Goal: Task Accomplishment & Management: Complete application form

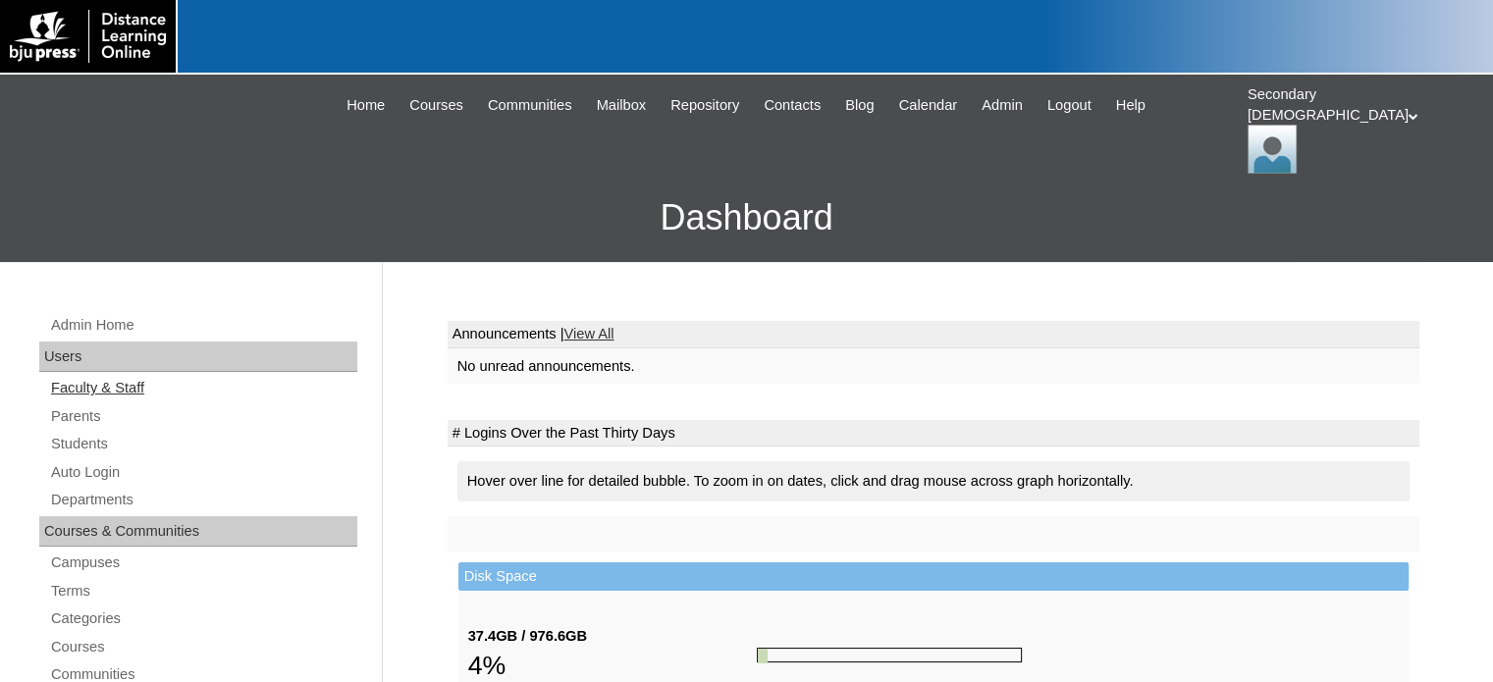
click at [129, 376] on link "Faculty & Staff" at bounding box center [203, 388] width 308 height 25
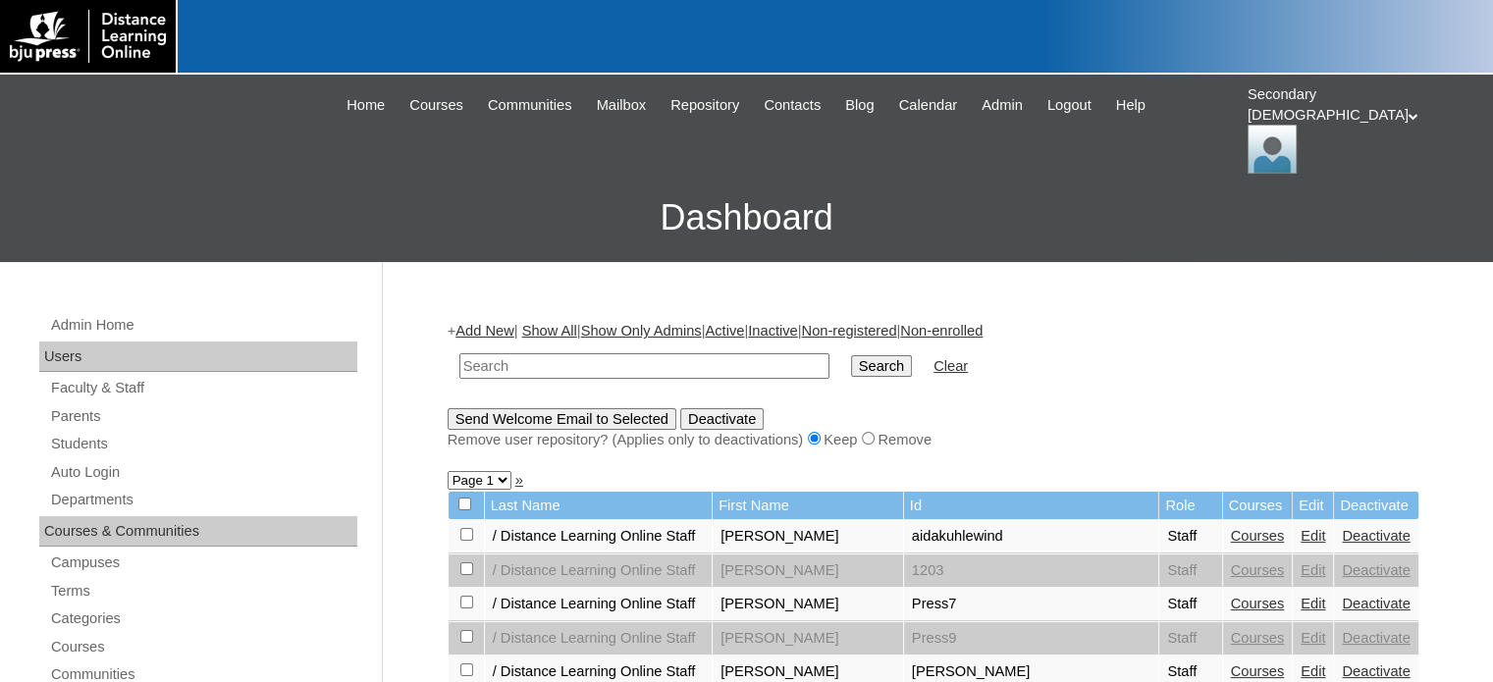
click at [490, 323] on link "Add New" at bounding box center [484, 331] width 58 height 16
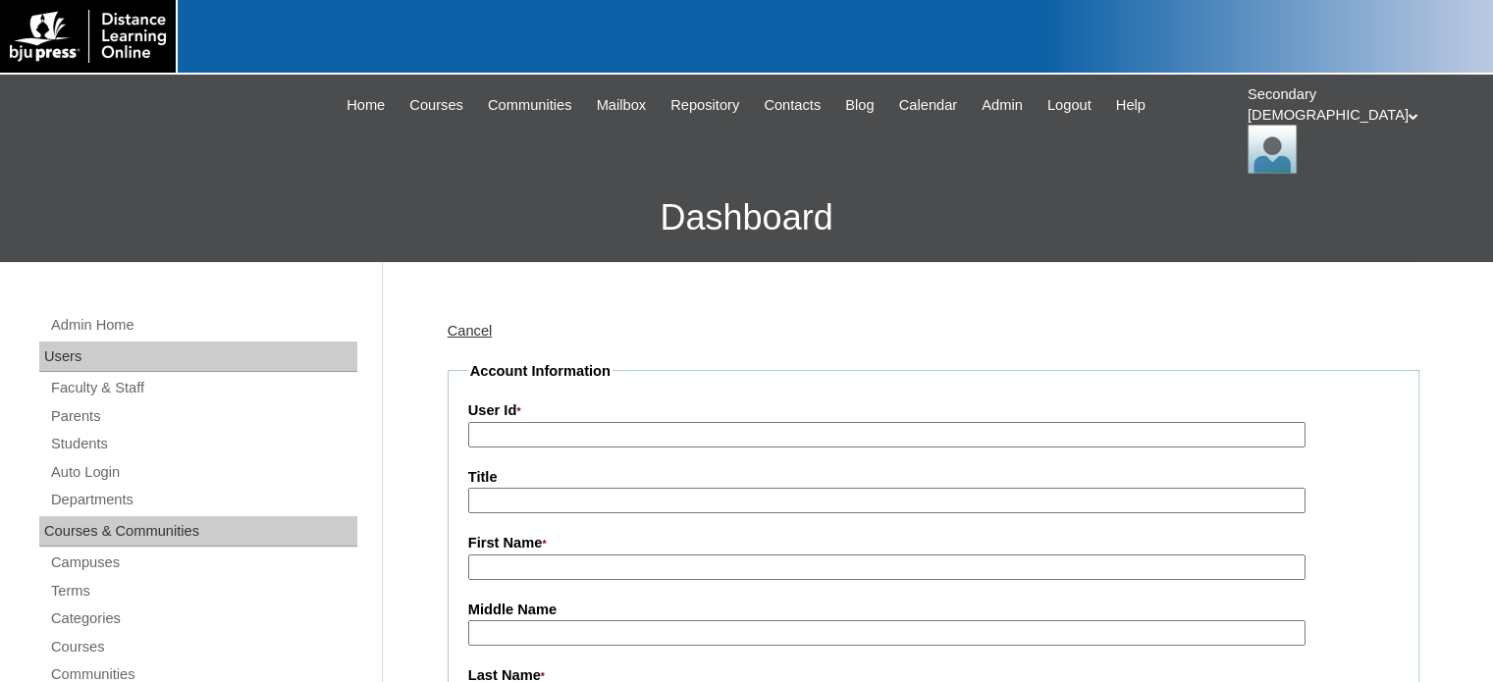
click at [558, 422] on input "User Id *" at bounding box center [886, 435] width 837 height 27
type input "Spelling 2 (3rd ed.)"
click at [571, 488] on input "Title" at bounding box center [886, 501] width 837 height 27
click at [536, 555] on input "First Name *" at bounding box center [886, 568] width 837 height 27
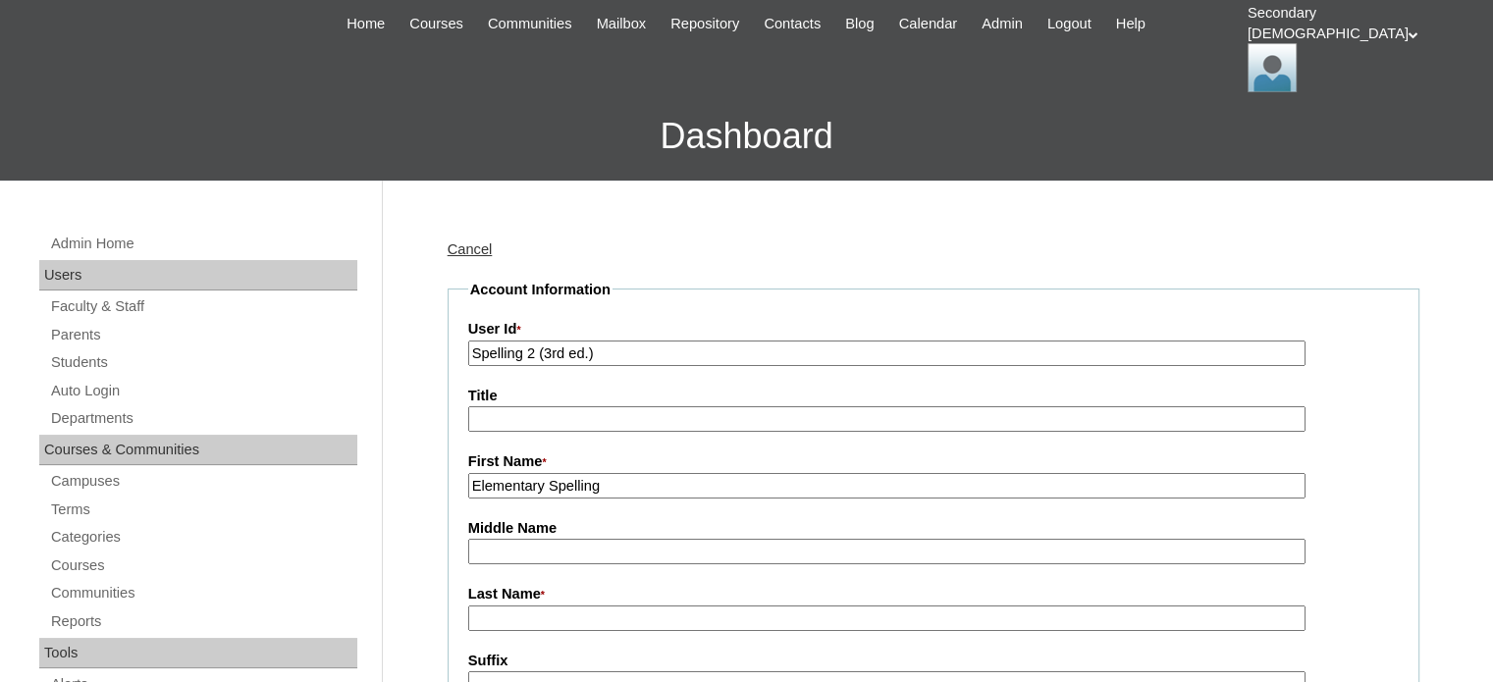
scroll to position [294, 0]
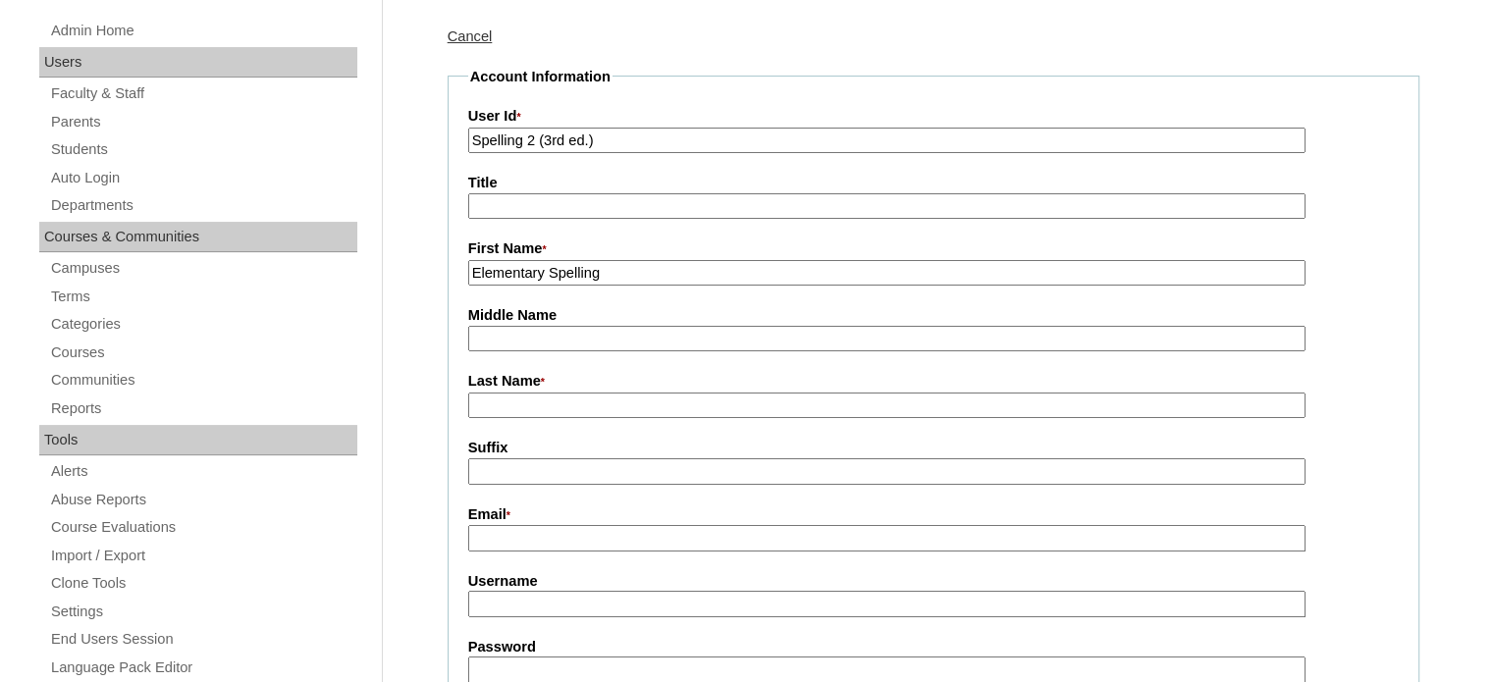
type input "Elementary Spelling"
click at [476, 393] on input "Last Name *" at bounding box center [886, 406] width 837 height 27
type input "Spelling 2 (3rd ed.)"
click at [515, 525] on input "Email *" at bounding box center [886, 538] width 837 height 27
type input "bjuptech@bjupress.com"
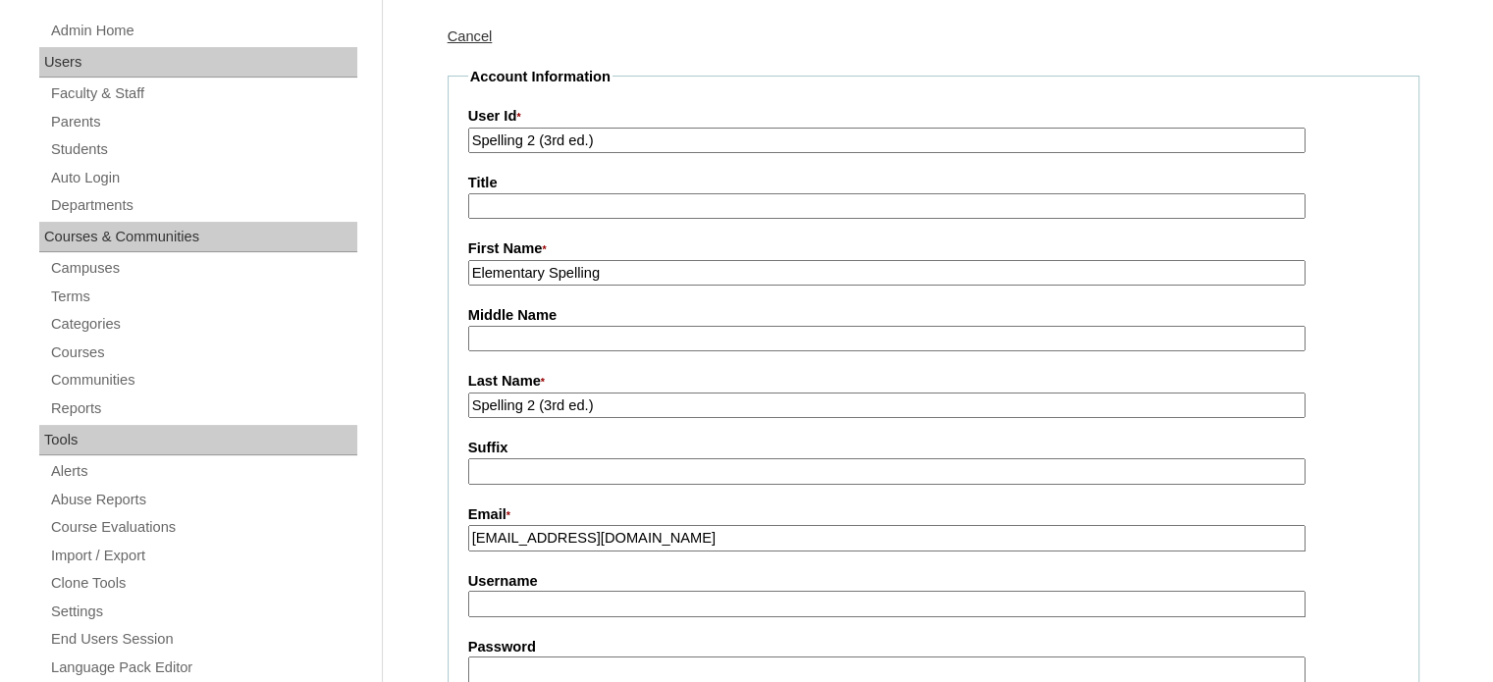
click at [542, 591] on input "Username" at bounding box center [886, 604] width 837 height 27
type input "spelling2_3"
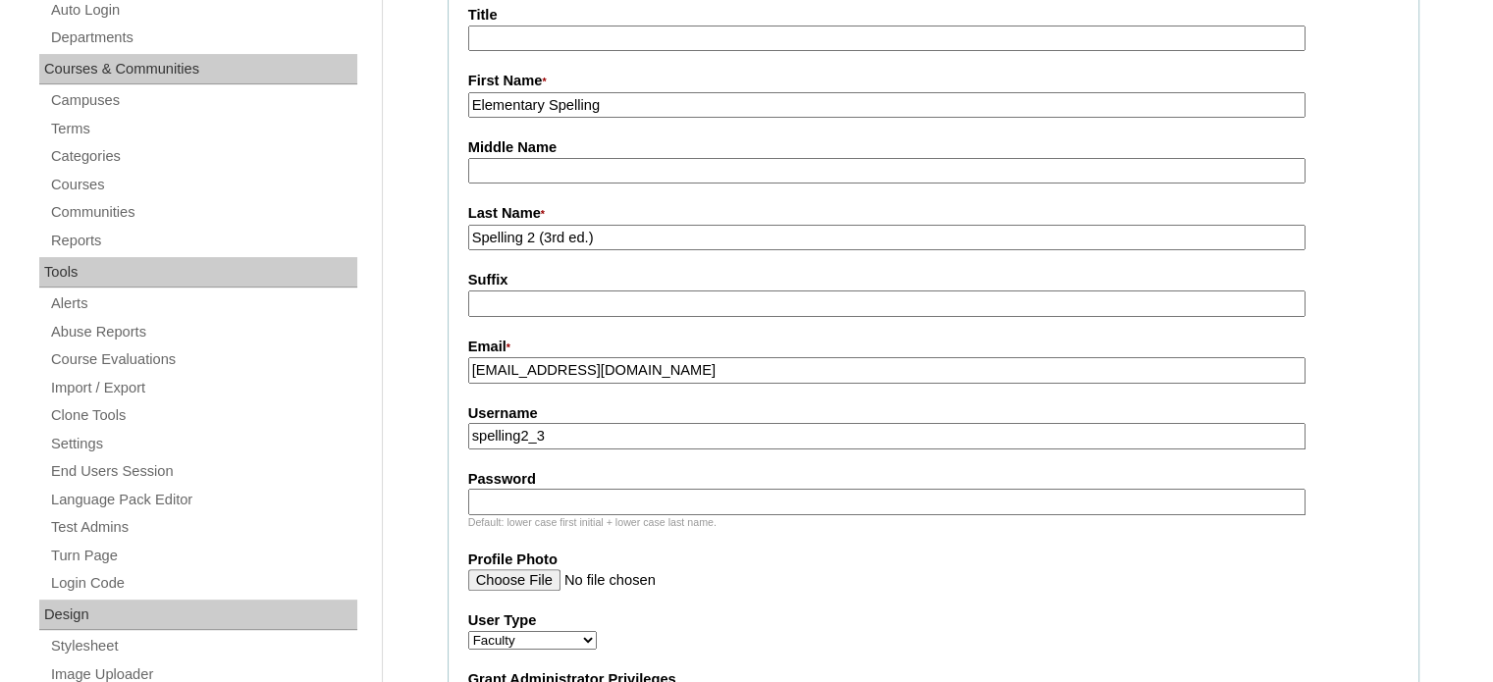
scroll to position [589, 0]
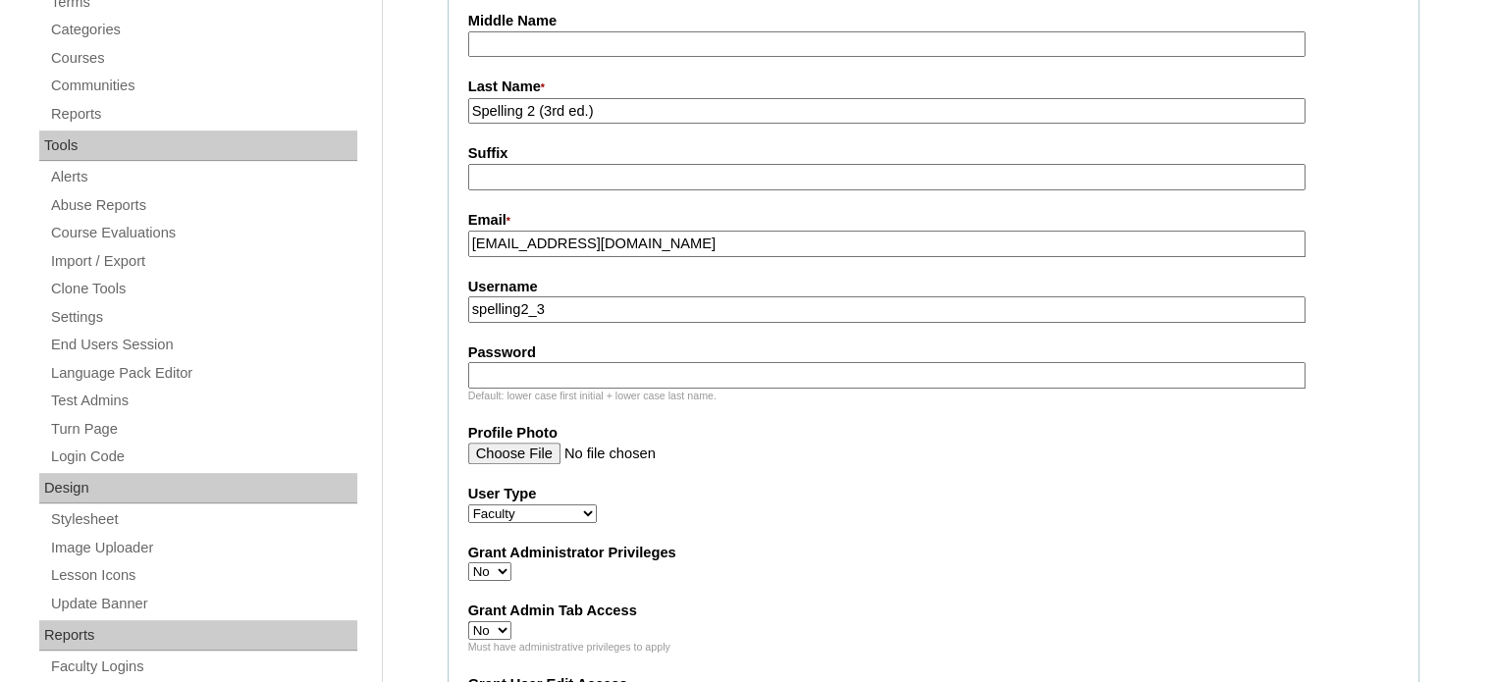
click at [519, 362] on input "Password" at bounding box center [886, 375] width 837 height 27
type input "elemspelling210"
drag, startPoint x: 555, startPoint y: 270, endPoint x: 455, endPoint y: 268, distance: 99.2
click at [455, 268] on fieldset "Account Information User Id * Spelling 2 (3rd ed.) Title First Name * Elementar…" at bounding box center [934, 535] width 972 height 1526
drag, startPoint x: 656, startPoint y: 333, endPoint x: 316, endPoint y: 319, distance: 339.9
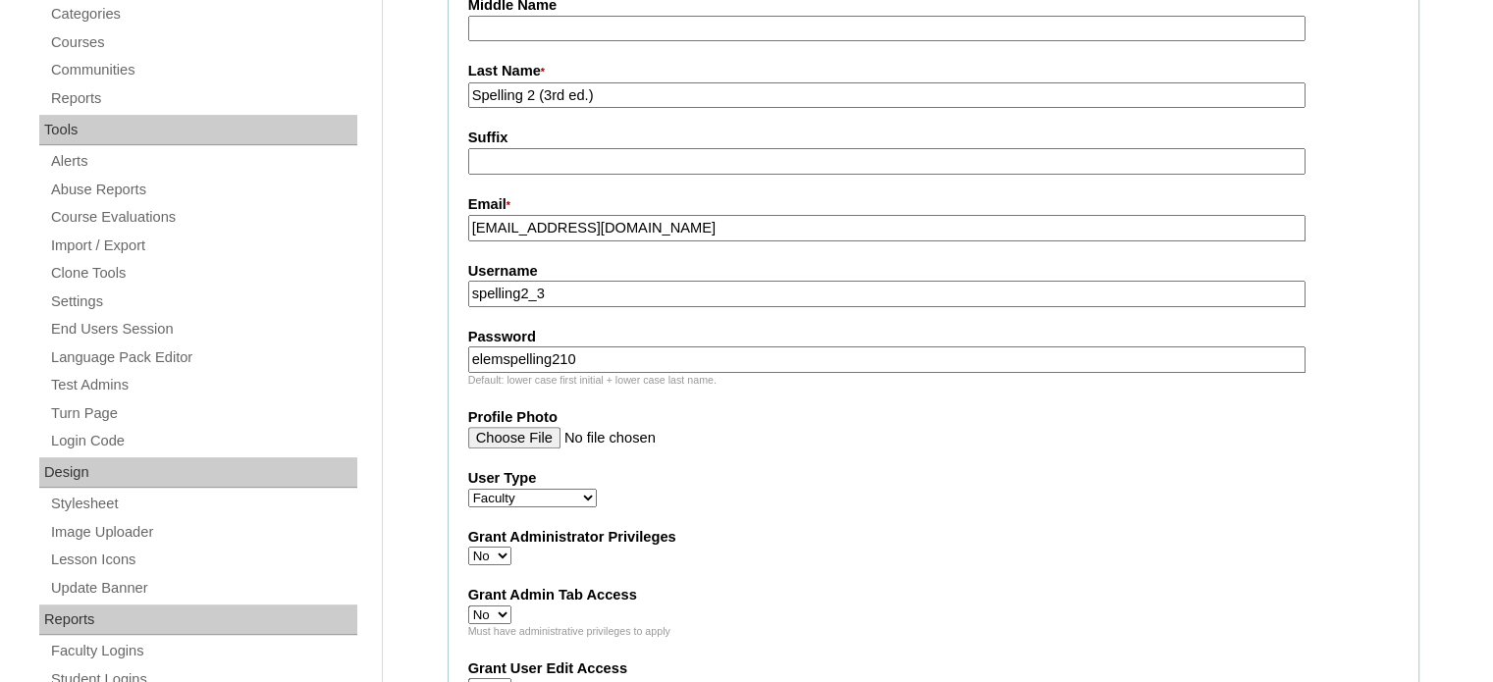
scroll to position [982, 0]
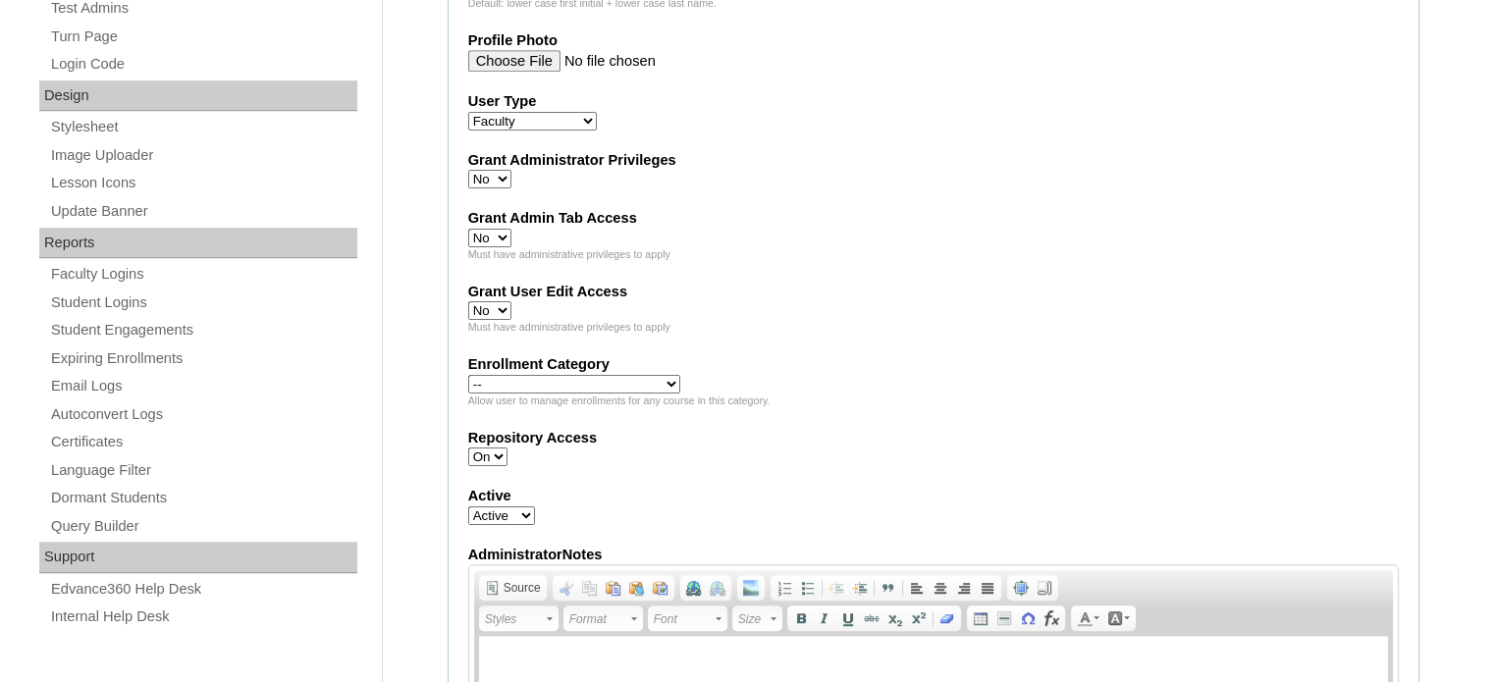
click at [503, 170] on select "Yes No" at bounding box center [489, 179] width 43 height 19
select select "1"
click at [468, 170] on select "Yes No" at bounding box center [489, 179] width 43 height 19
click at [499, 229] on select "Yes No" at bounding box center [489, 238] width 43 height 19
select select "1"
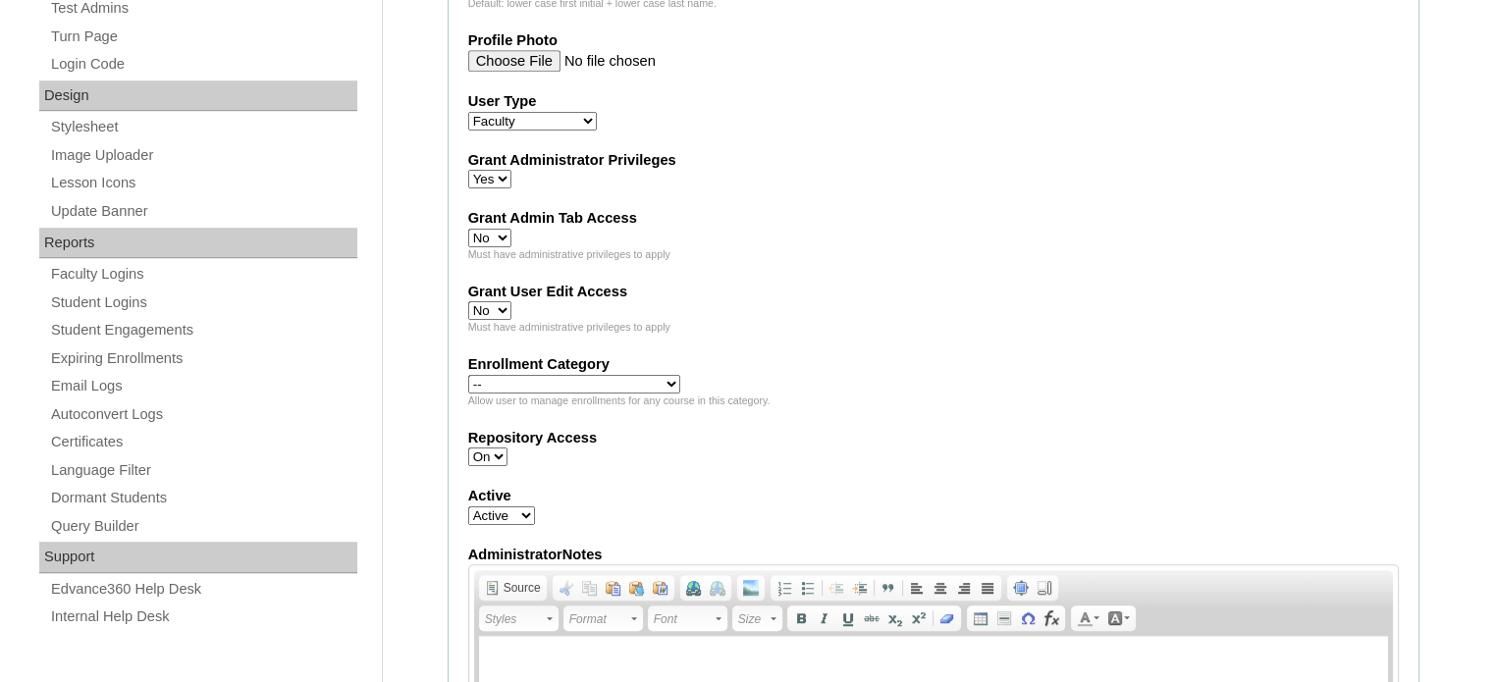
click at [468, 229] on select "Yes No" at bounding box center [489, 238] width 43 height 19
click at [493, 301] on select "Yes No" at bounding box center [489, 310] width 43 height 19
select select "1"
click at [468, 301] on select "Yes No" at bounding box center [489, 310] width 43 height 19
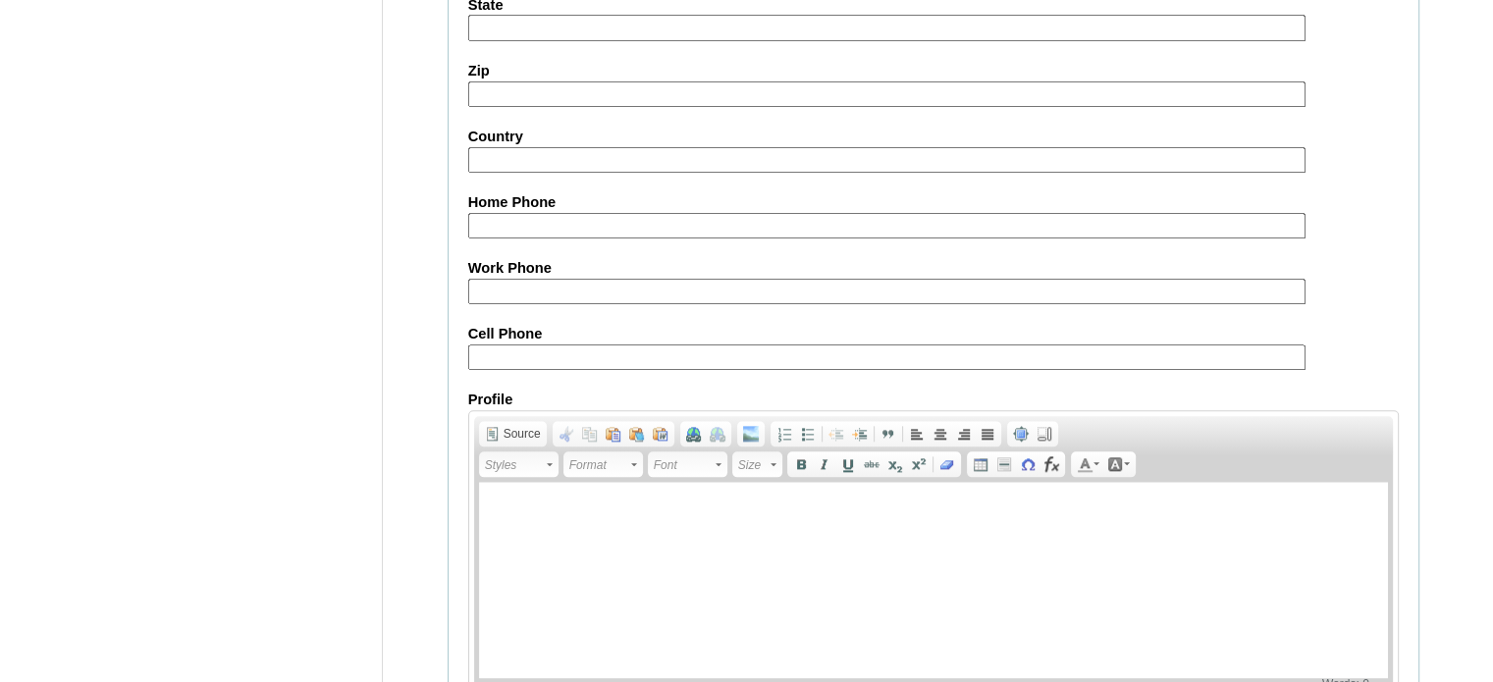
scroll to position [2226, 0]
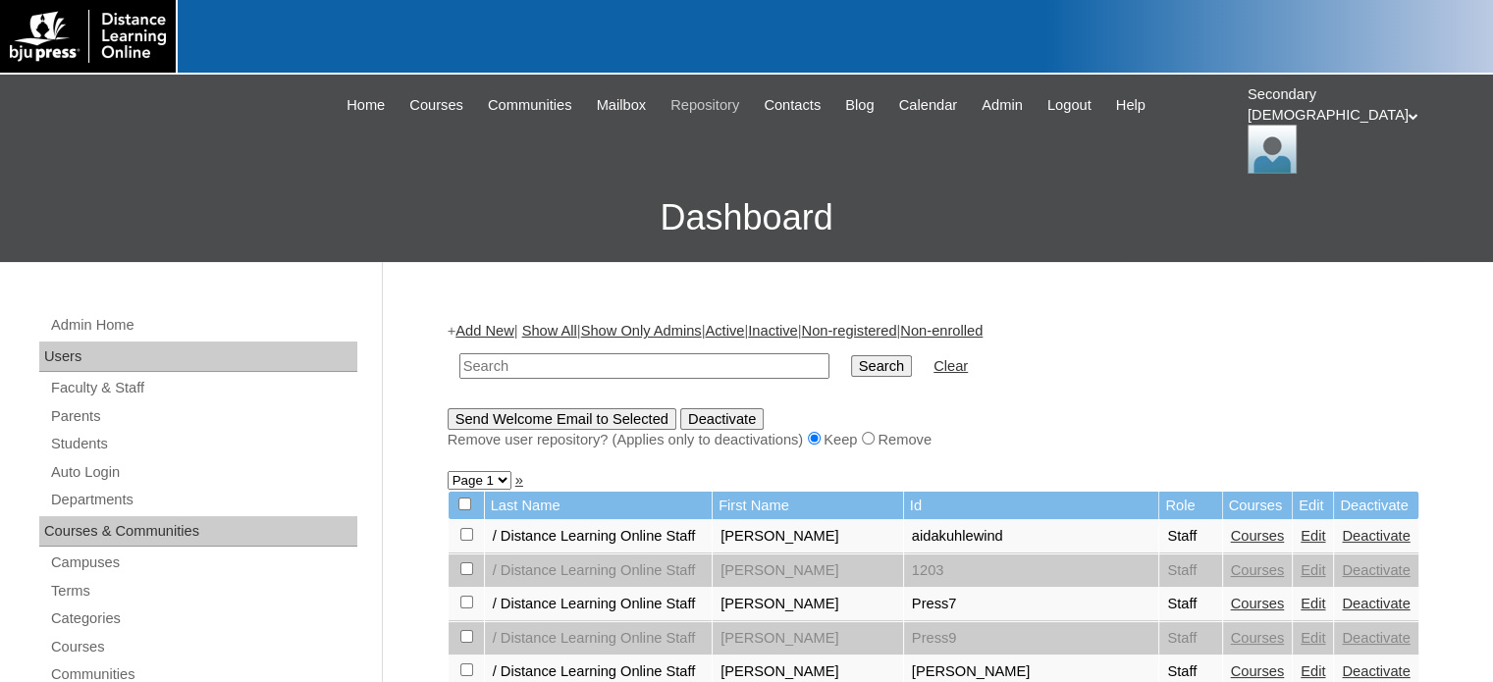
click at [712, 105] on span "Repository" at bounding box center [704, 105] width 69 height 23
